Goal: Task Accomplishment & Management: Use online tool/utility

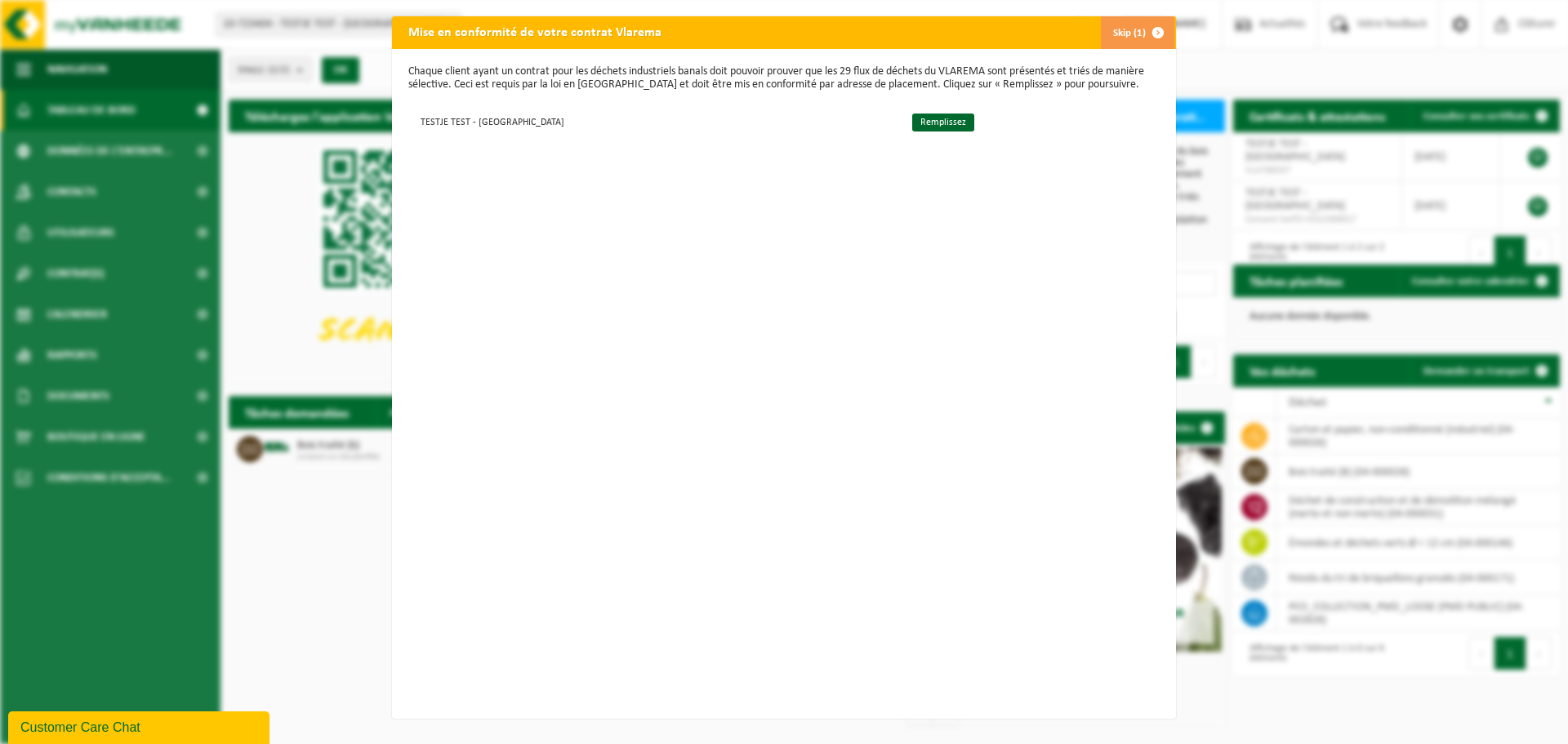
click at [1134, 39] on button "Skip (1)" at bounding box center [1137, 32] width 75 height 32
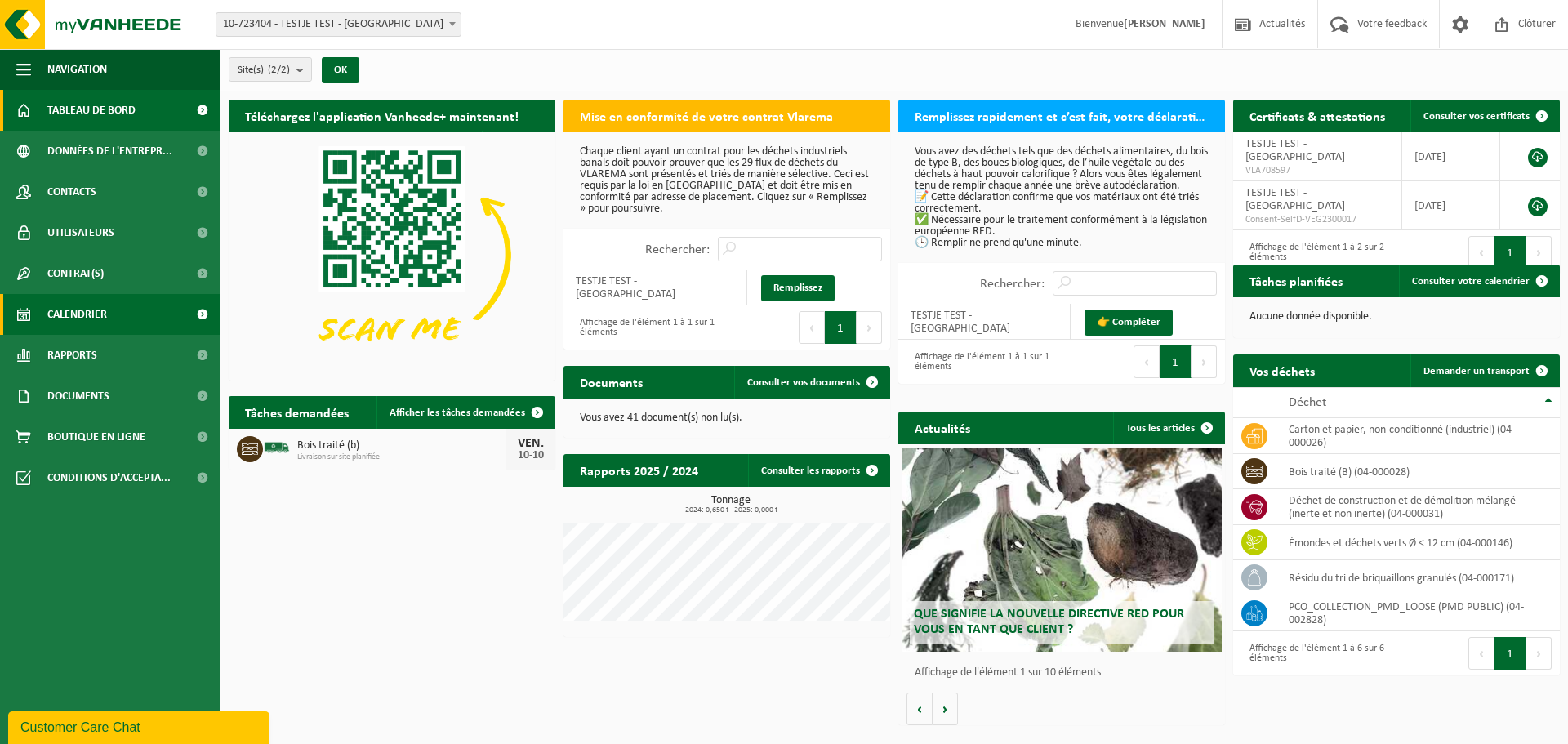
click at [85, 310] on span "Calendrier" at bounding box center [76, 314] width 60 height 41
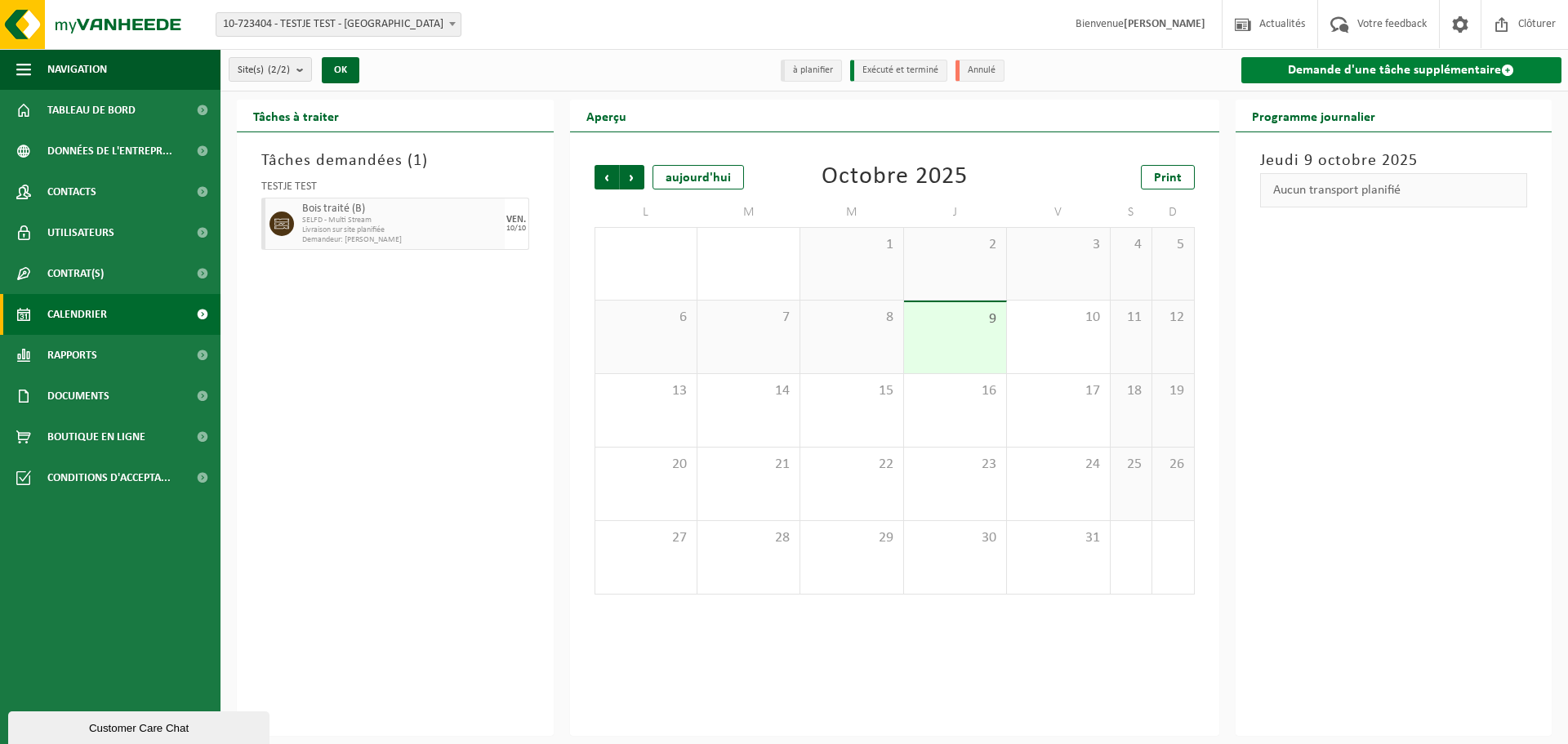
click at [1290, 77] on link "Demande d'une tâche supplémentaire" at bounding box center [1401, 70] width 321 height 26
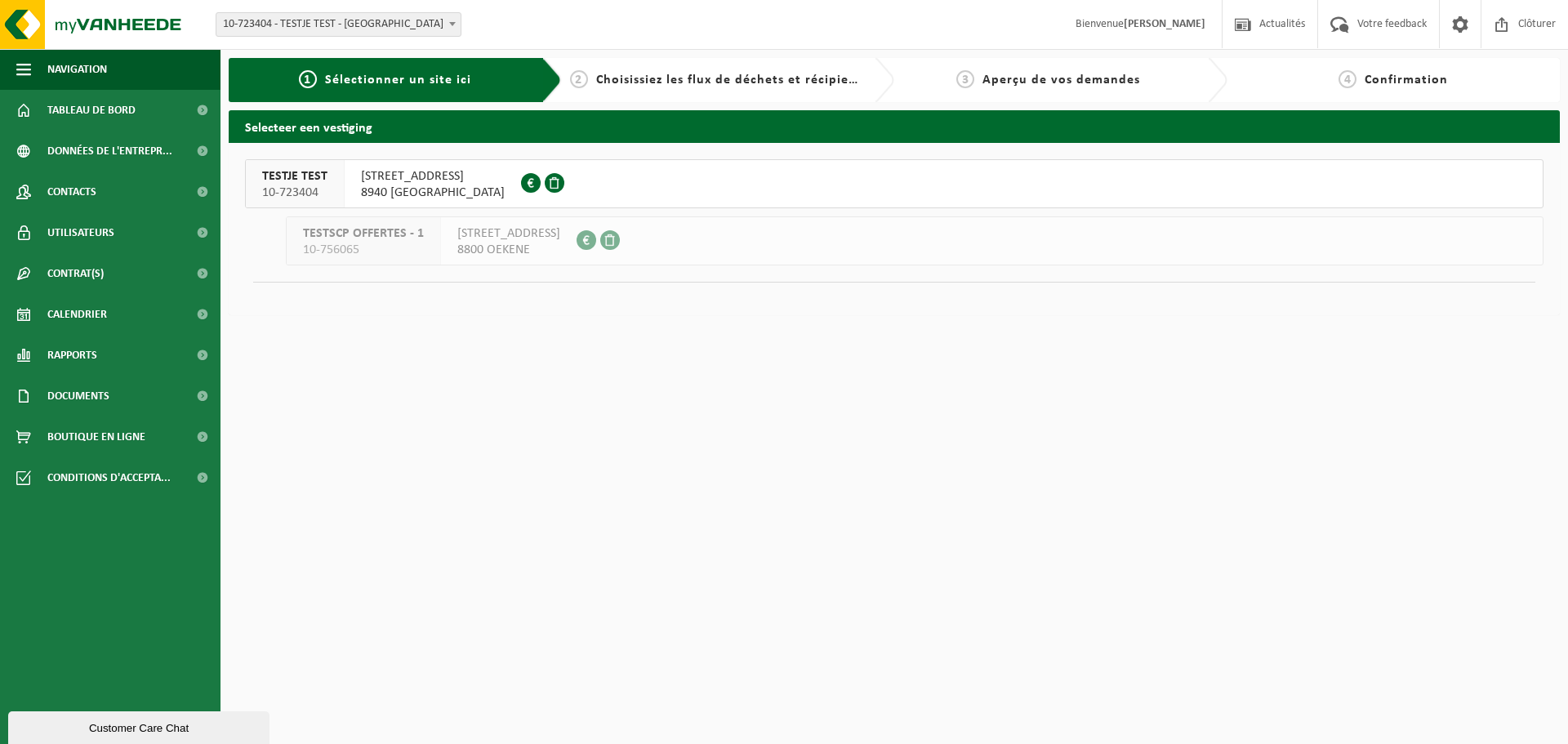
click at [488, 175] on div "DULLAARDSTRAAT 11 8940 GELUWE" at bounding box center [433, 183] width 177 height 47
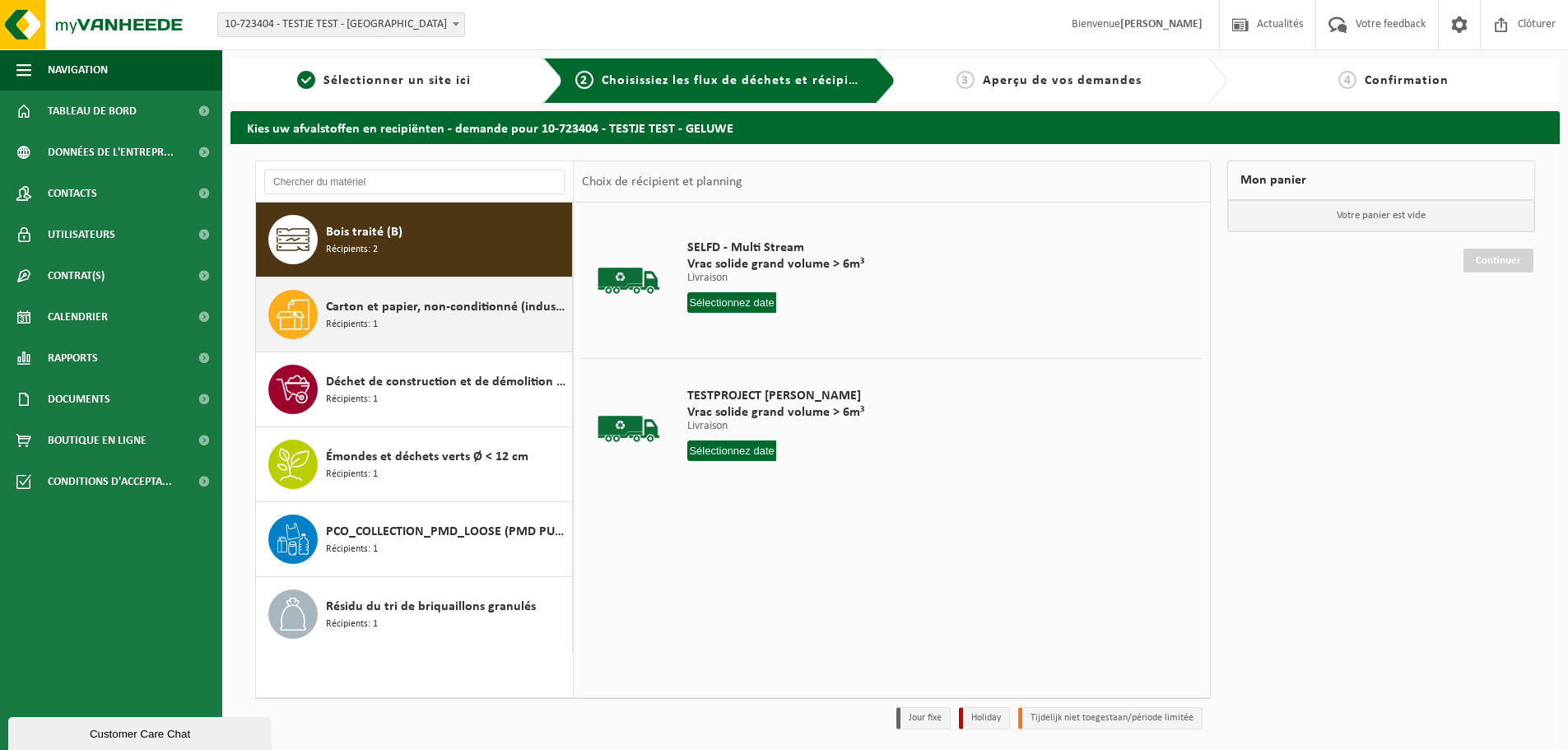
click at [422, 302] on span "Carton et papier, non-conditionné (industriel)" at bounding box center [446, 306] width 242 height 19
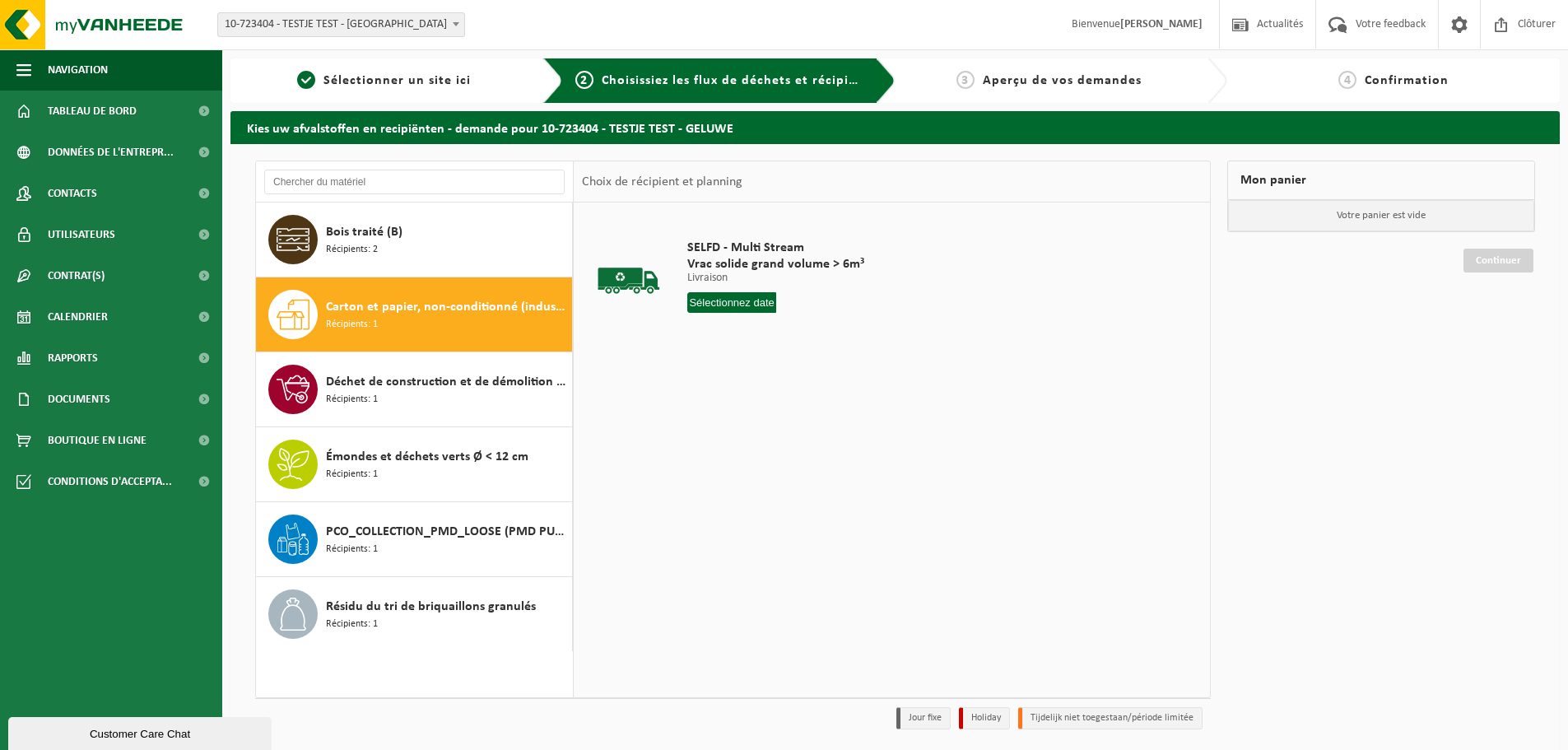
click at [757, 309] on input "text" at bounding box center [732, 303] width 89 height 20
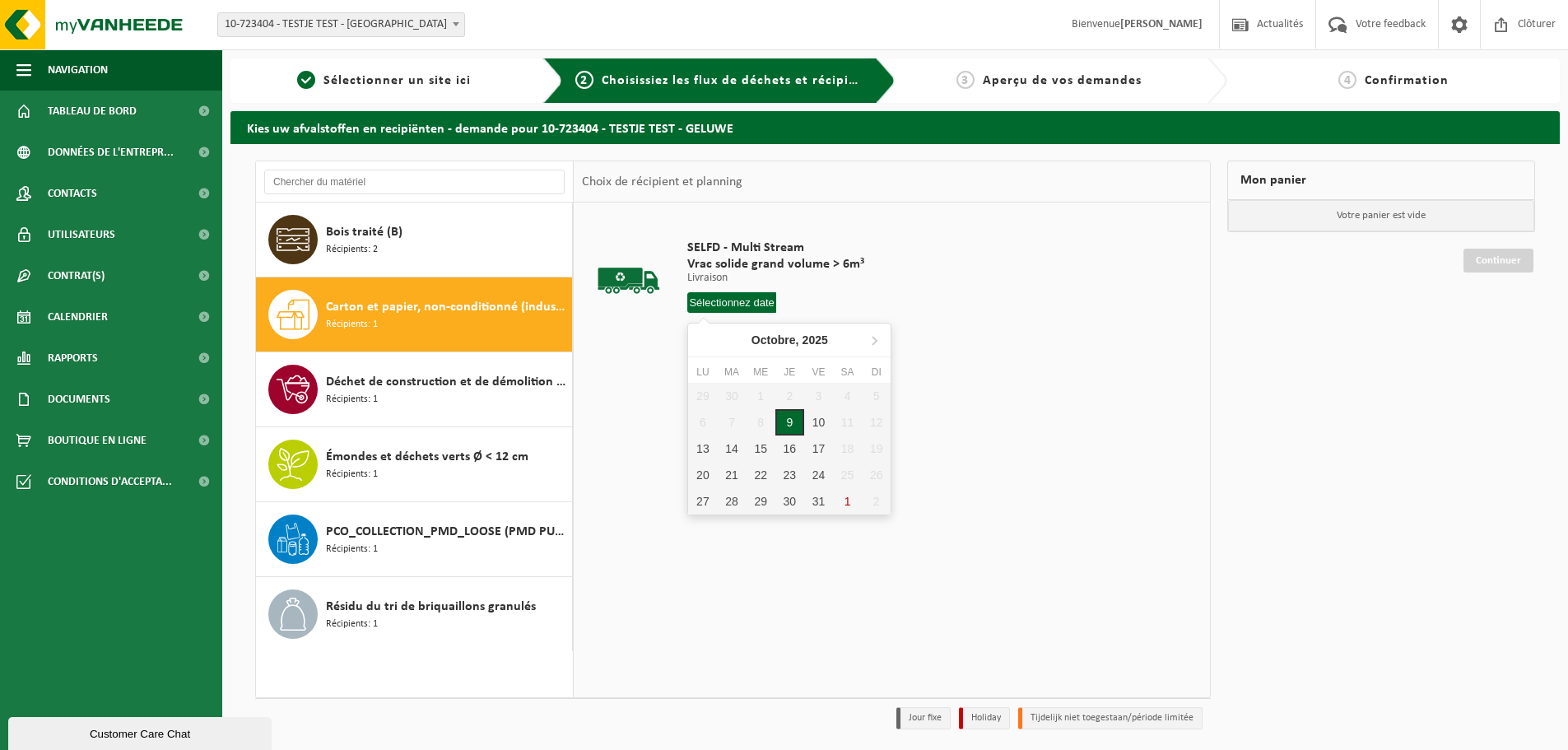
drag, startPoint x: 796, startPoint y: 427, endPoint x: 812, endPoint y: 421, distance: 17.1
click at [796, 426] on div "9" at bounding box center [790, 422] width 29 height 26
type input "à partir de [DATE]"
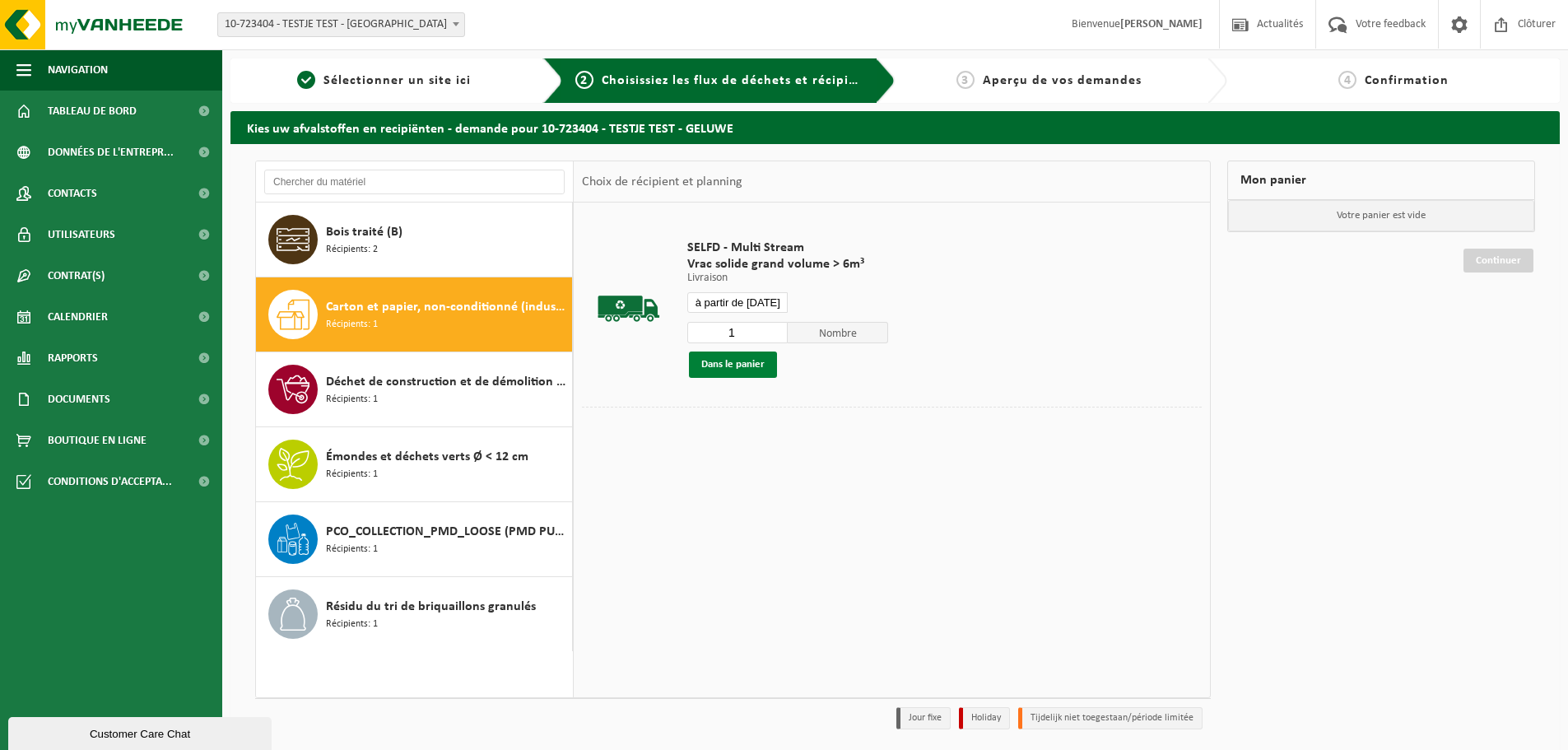
click at [771, 359] on button "Dans le panier" at bounding box center [732, 365] width 88 height 26
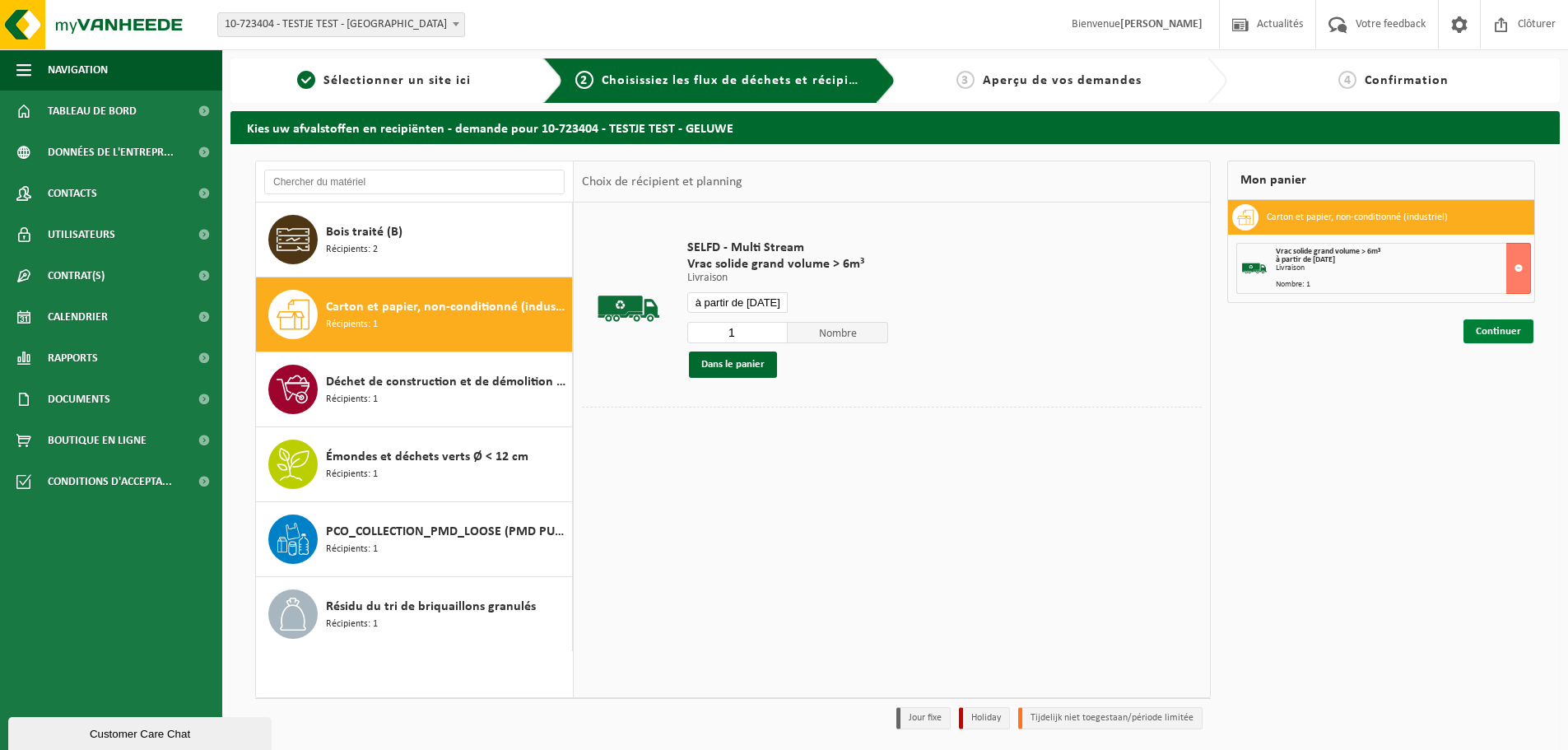
click at [1469, 324] on link "Continuer" at bounding box center [1497, 331] width 70 height 24
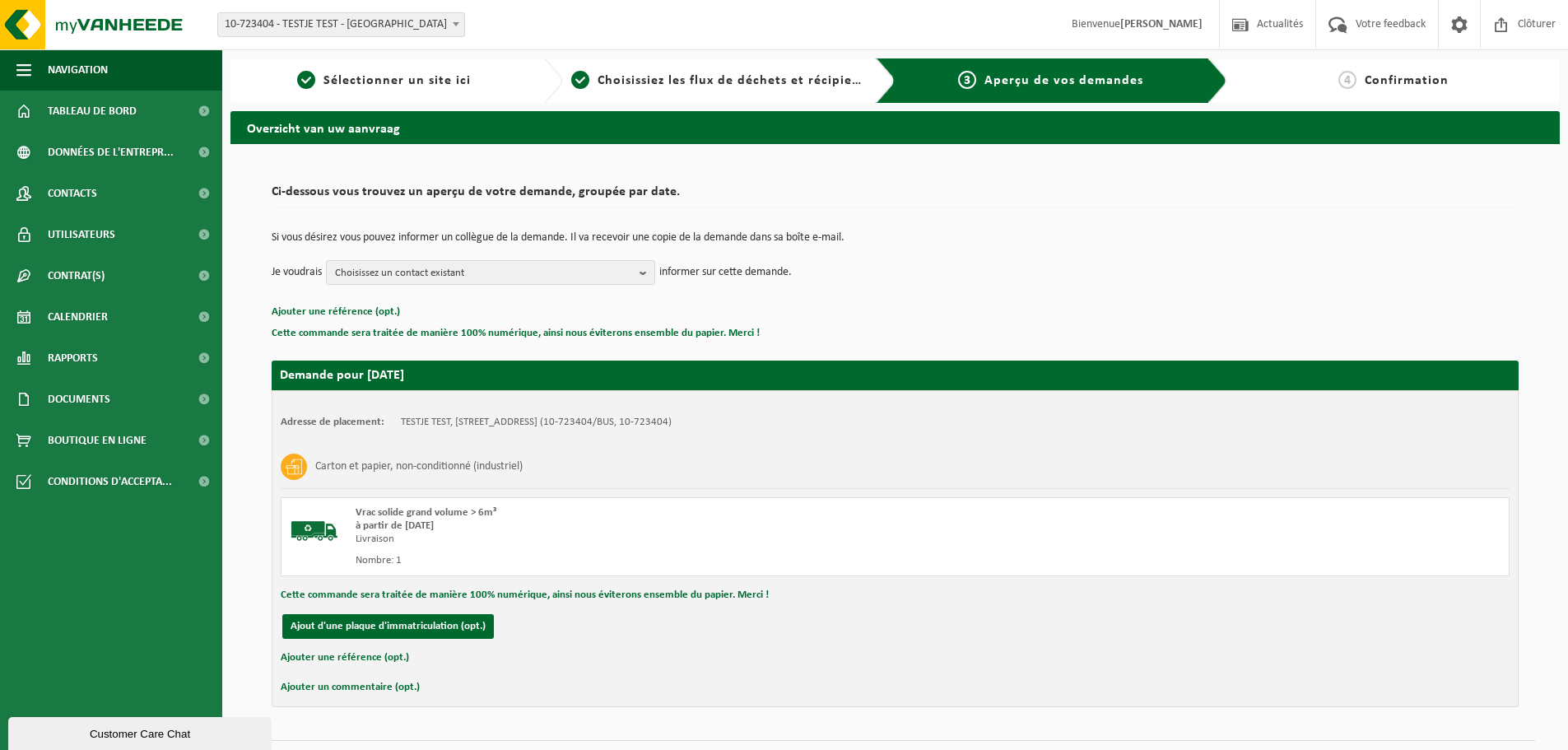
scroll to position [40, 0]
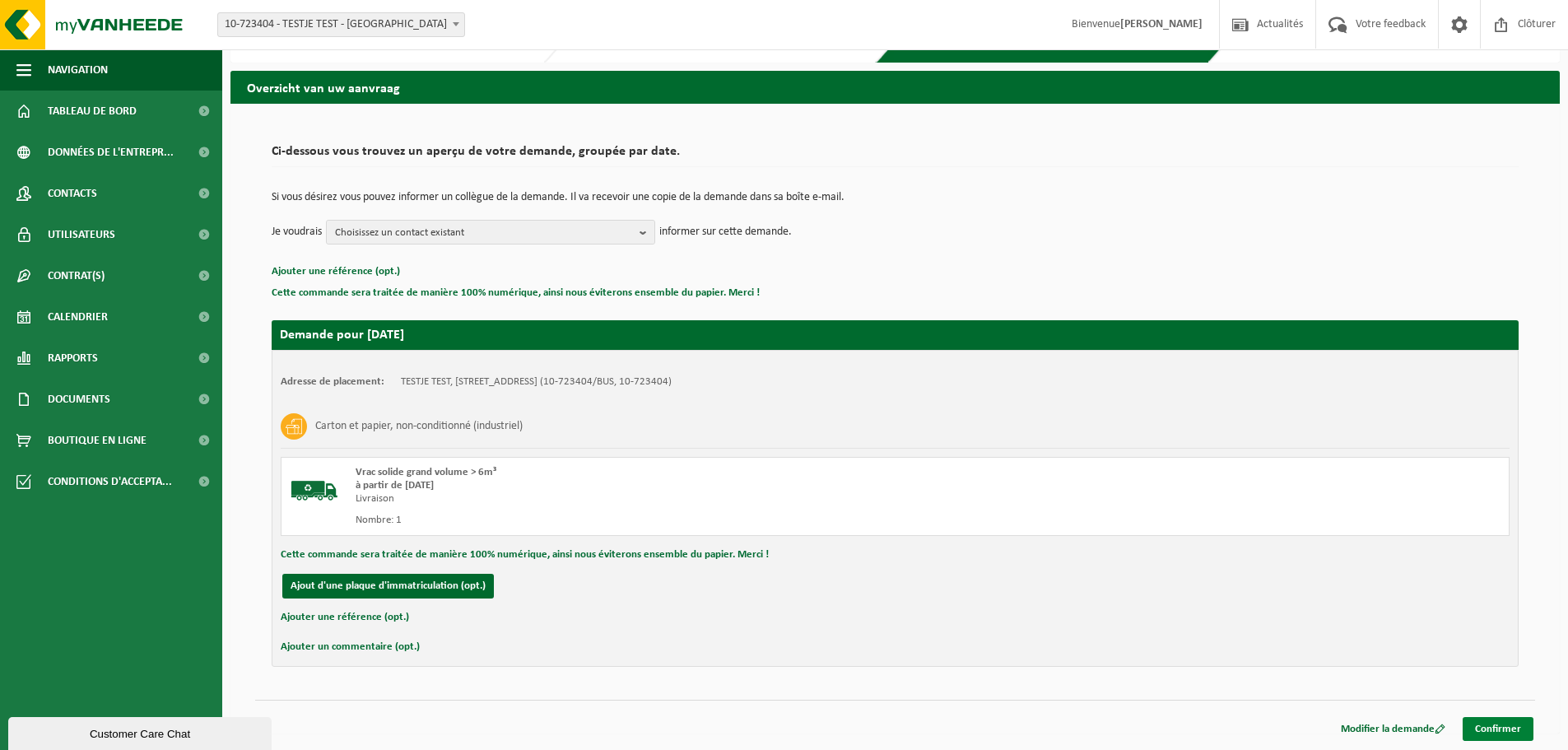
click at [1497, 723] on link "Confirmer" at bounding box center [1497, 730] width 71 height 24
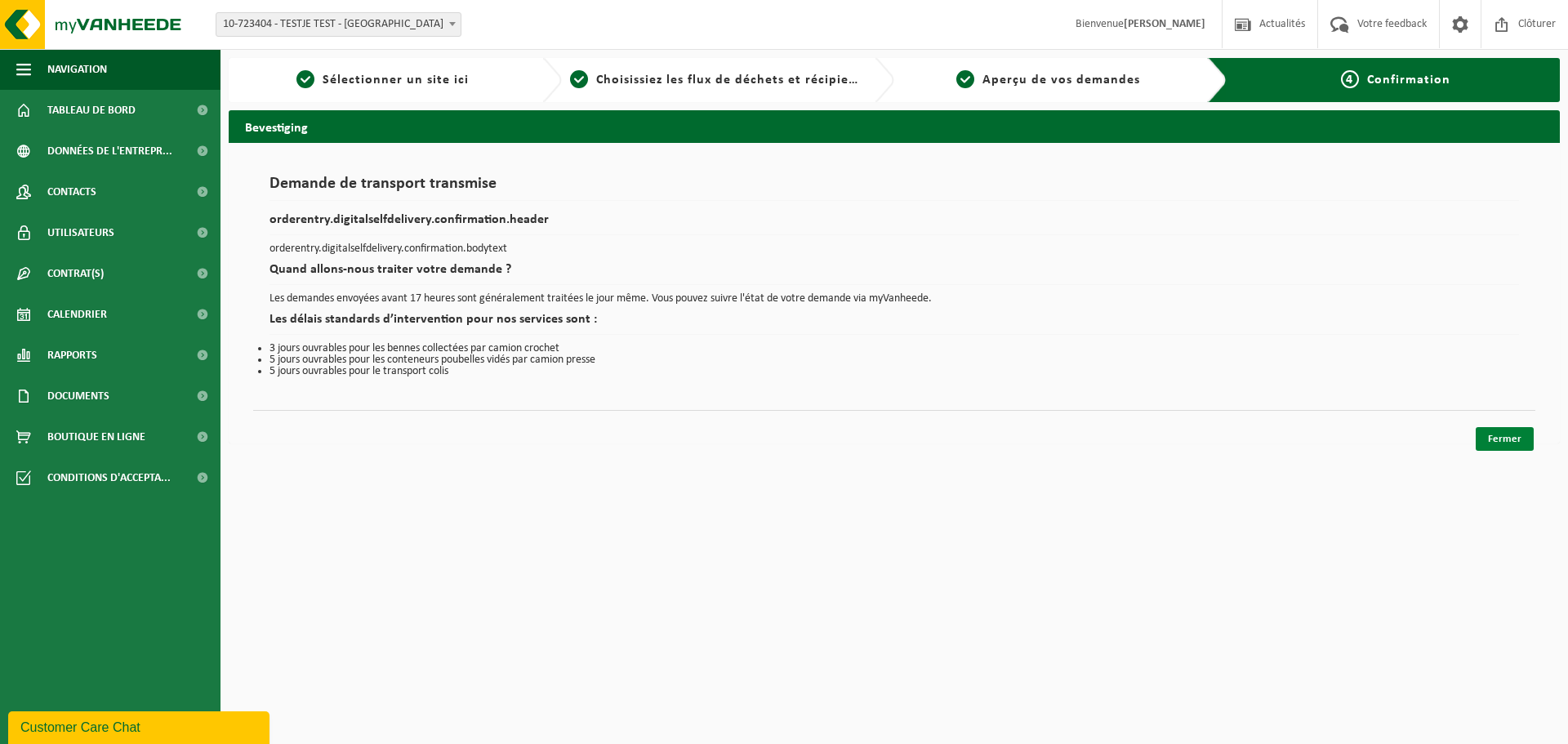
click at [1490, 437] on link "Fermer" at bounding box center [1504, 439] width 58 height 24
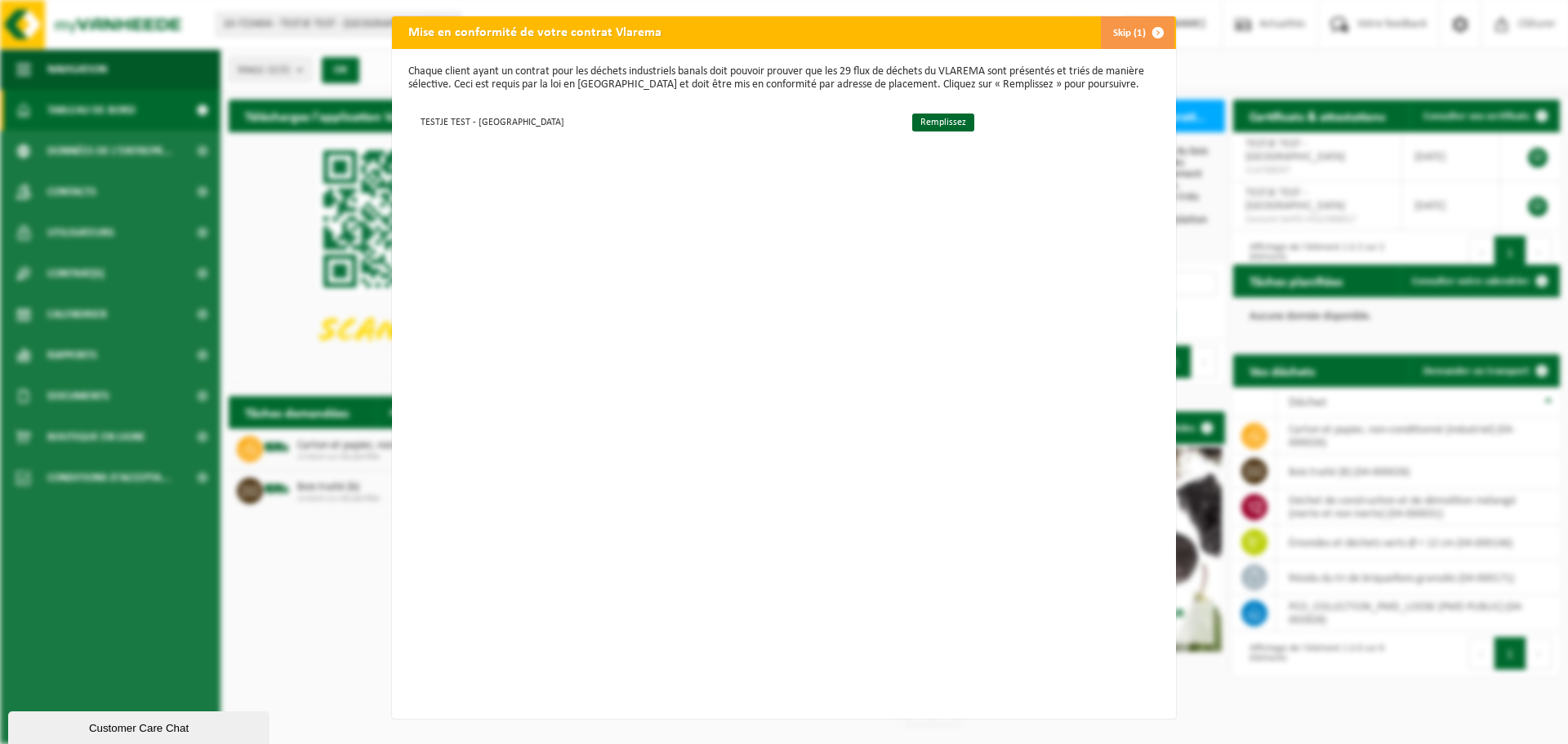
click at [1132, 35] on button "Skip (1)" at bounding box center [1137, 32] width 75 height 32
